Goal: Navigation & Orientation: Go to known website

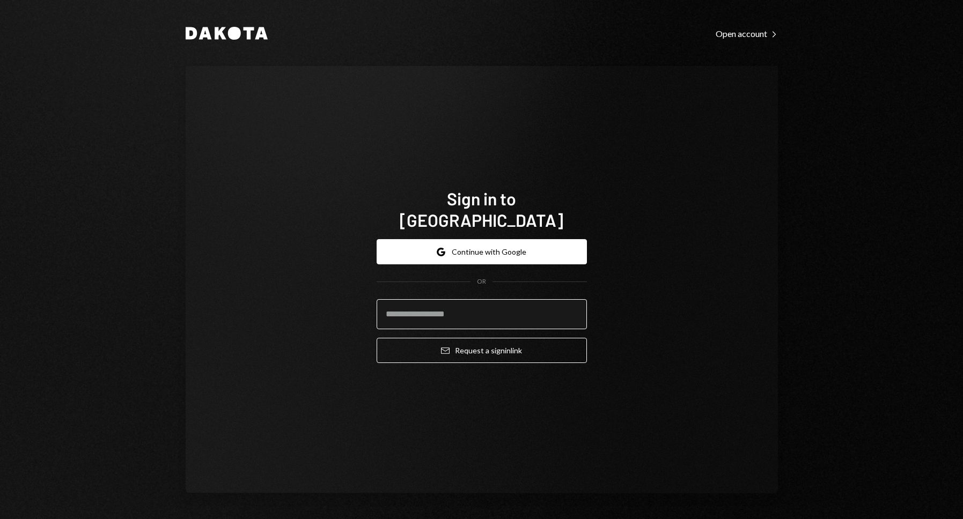
type input "**********"
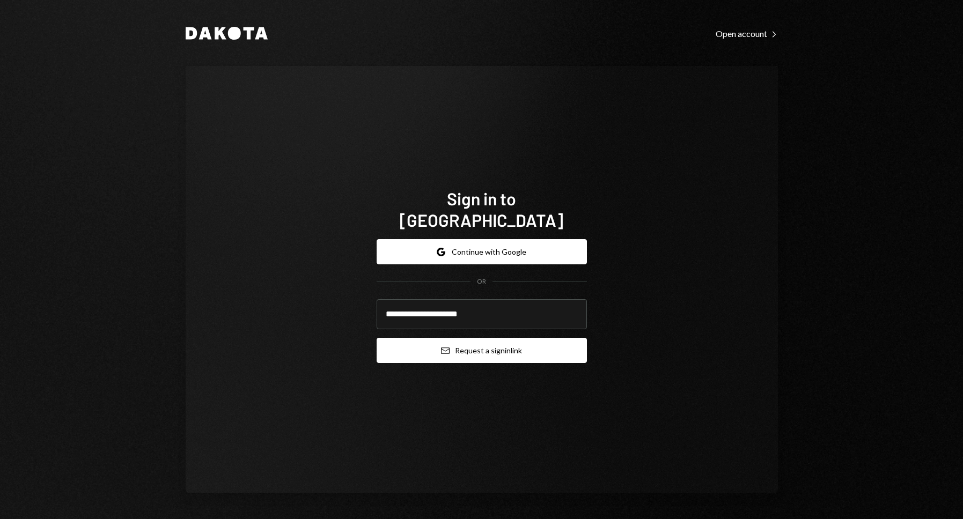
click at [493, 342] on button "Email Request a sign in link" at bounding box center [482, 350] width 210 height 25
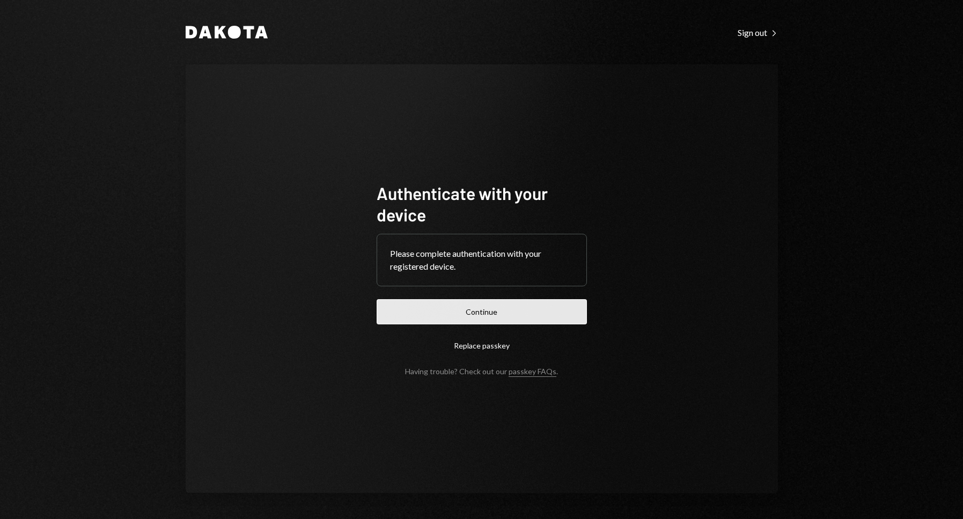
click at [475, 312] on button "Continue" at bounding box center [482, 311] width 210 height 25
